Goal: Information Seeking & Learning: Check status

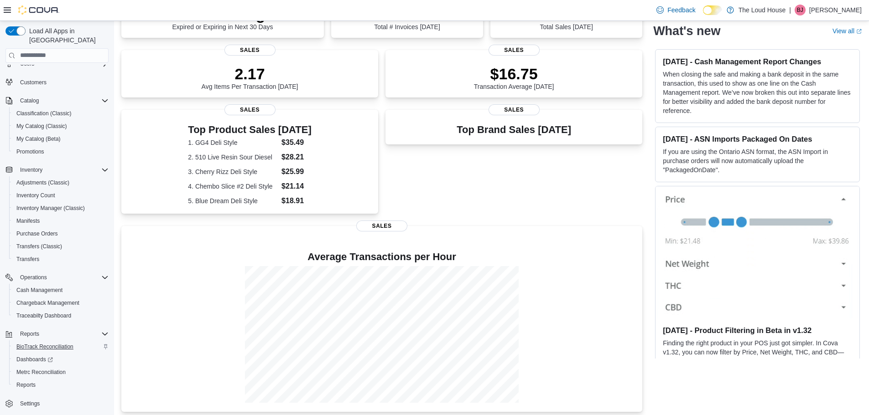
scroll to position [179, 0]
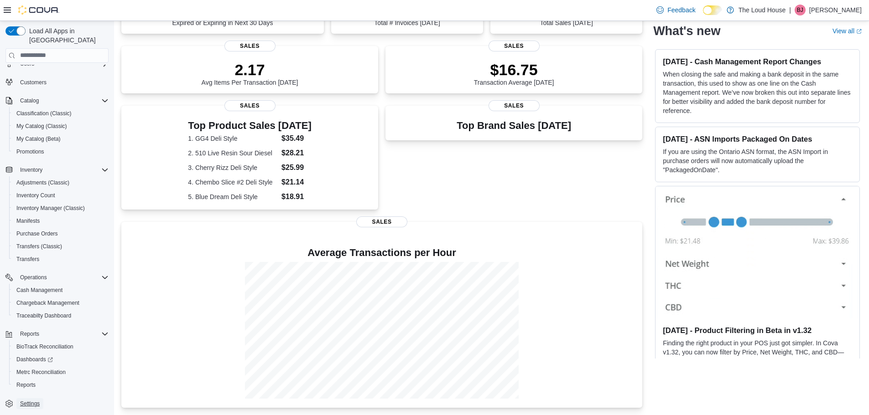
click at [35, 400] on span "Settings" at bounding box center [30, 403] width 20 height 7
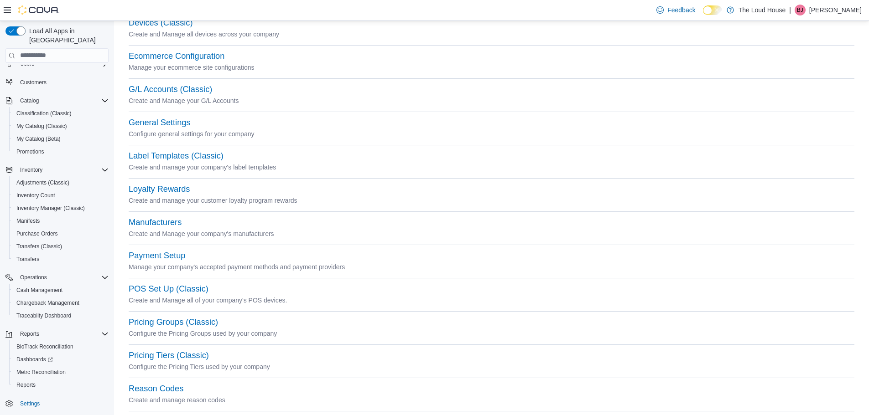
scroll to position [274, 0]
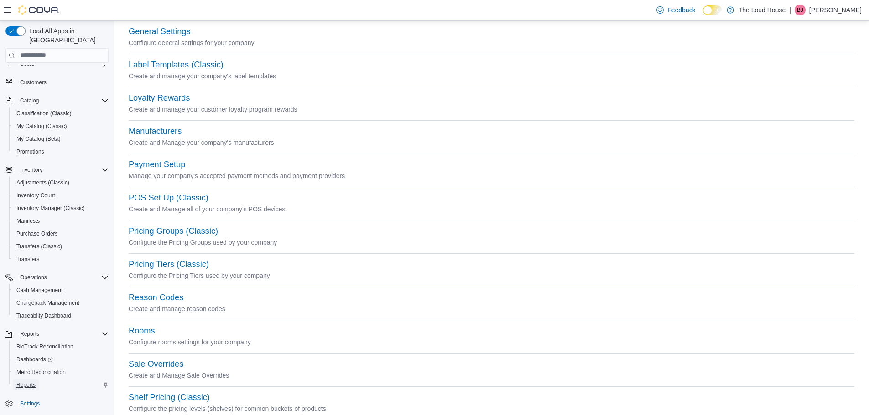
click at [32, 382] on span "Reports" at bounding box center [25, 385] width 19 height 7
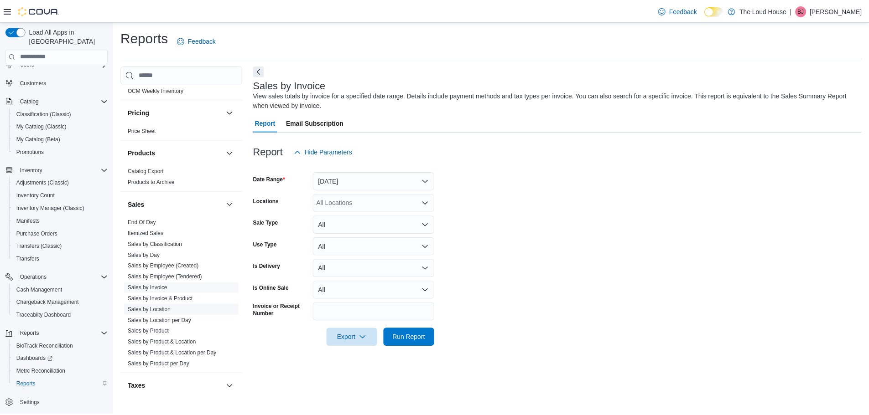
scroll to position [547, 0]
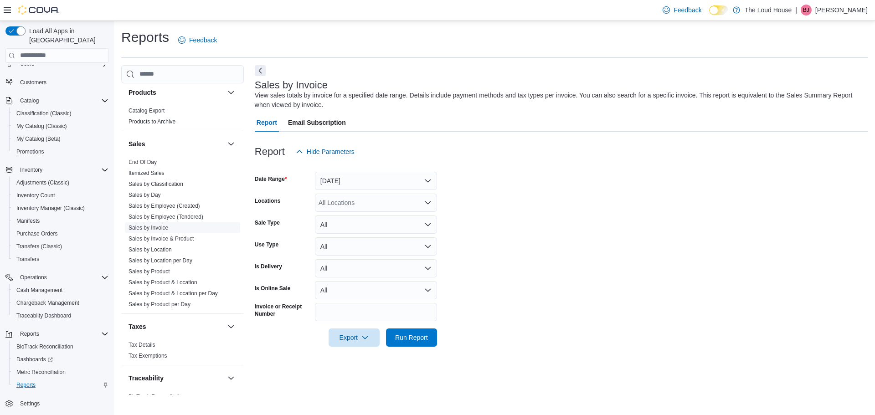
click at [166, 228] on link "Sales by Invoice" at bounding box center [149, 228] width 40 height 6
click at [429, 182] on button "[DATE]" at bounding box center [376, 181] width 122 height 18
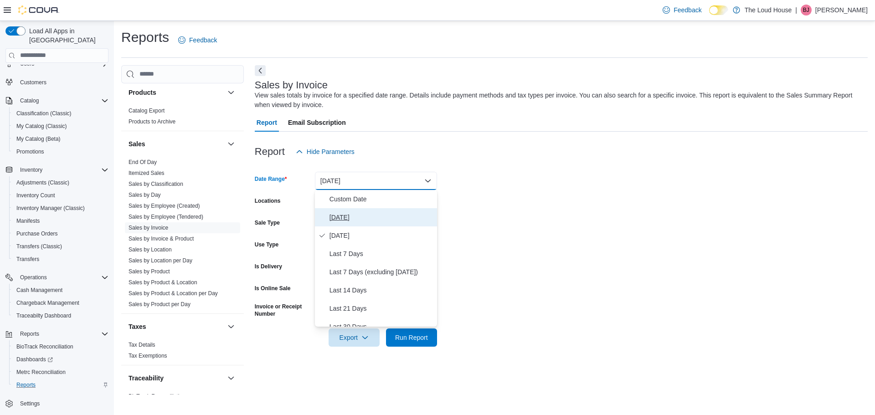
click at [351, 217] on span "[DATE]" at bounding box center [382, 217] width 104 height 11
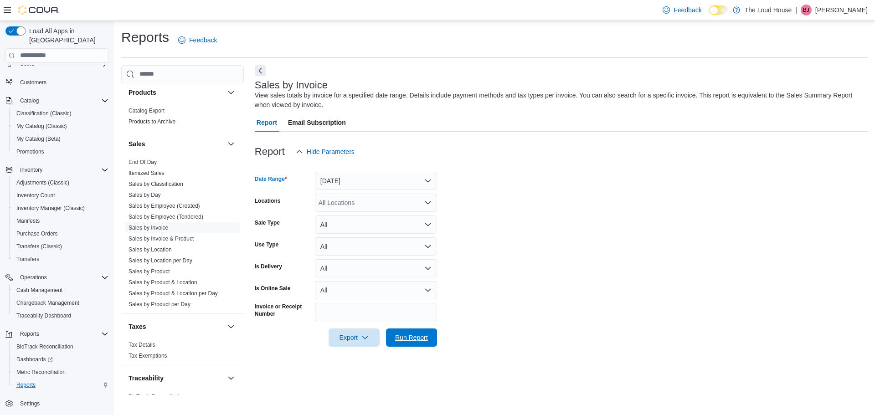
drag, startPoint x: 422, startPoint y: 336, endPoint x: 444, endPoint y: 318, distance: 28.2
click at [422, 337] on span "Run Report" at bounding box center [411, 337] width 33 height 9
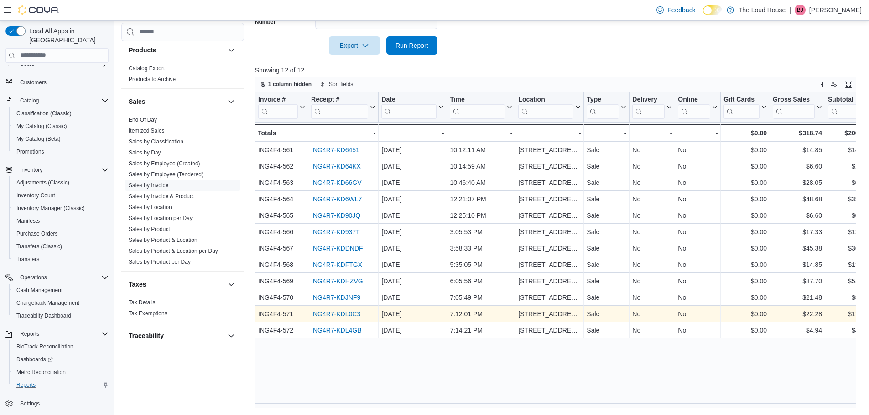
scroll to position [293, 0]
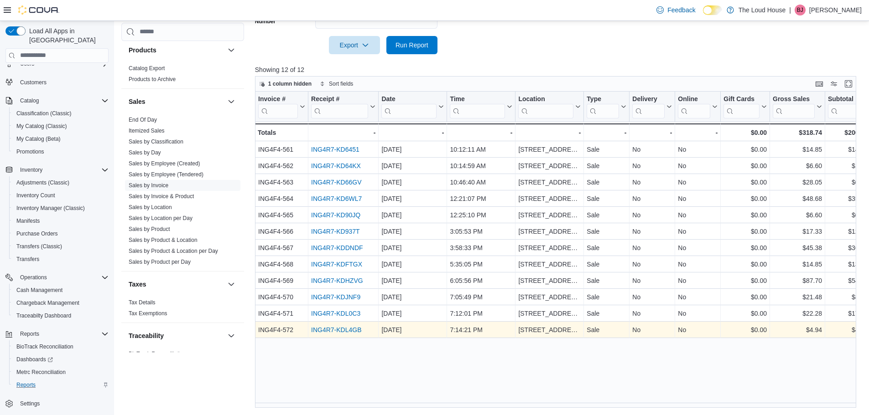
click at [342, 327] on link "ING4R7-KDL4GB" at bounding box center [336, 329] width 50 height 7
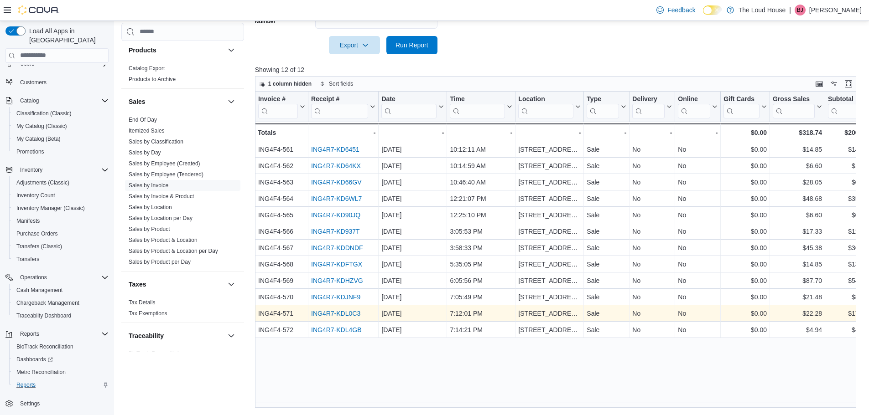
click at [341, 313] on link "ING4R7-KDL0C3" at bounding box center [335, 313] width 49 height 7
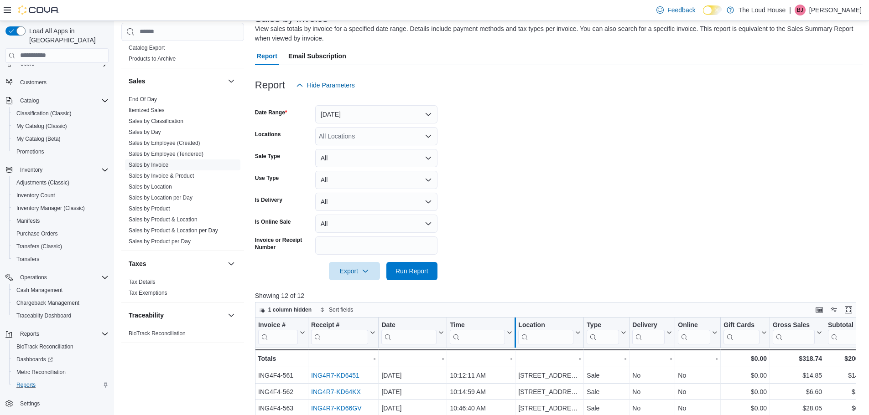
scroll to position [0, 0]
